Goal: Transaction & Acquisition: Purchase product/service

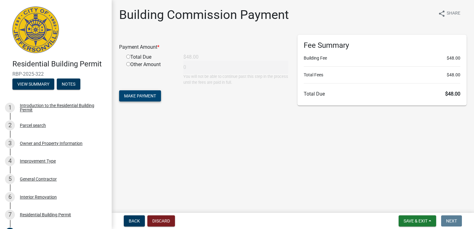
click at [142, 99] on button "Make Payment" at bounding box center [140, 95] width 42 height 11
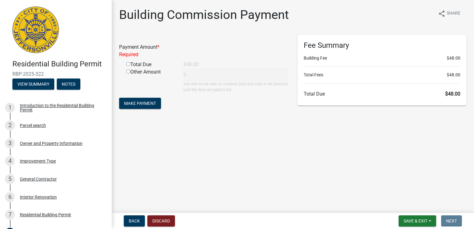
click at [127, 65] on input "radio" at bounding box center [128, 64] width 4 height 4
radio input "true"
type input "48"
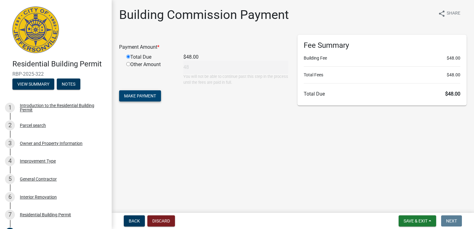
click at [142, 97] on span "Make Payment" at bounding box center [140, 95] width 32 height 5
